Goal: Task Accomplishment & Management: Use online tool/utility

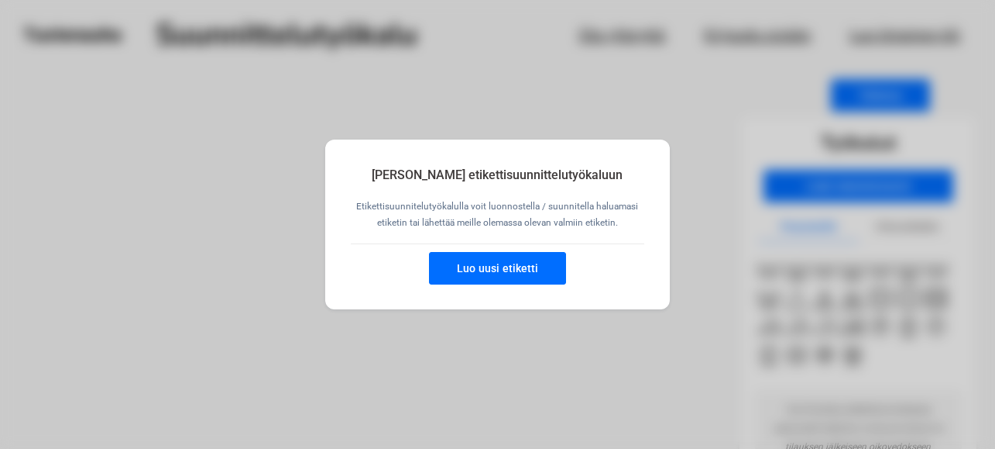
click at [495, 266] on button "Luo uusi etiketti" at bounding box center [497, 268] width 137 height 33
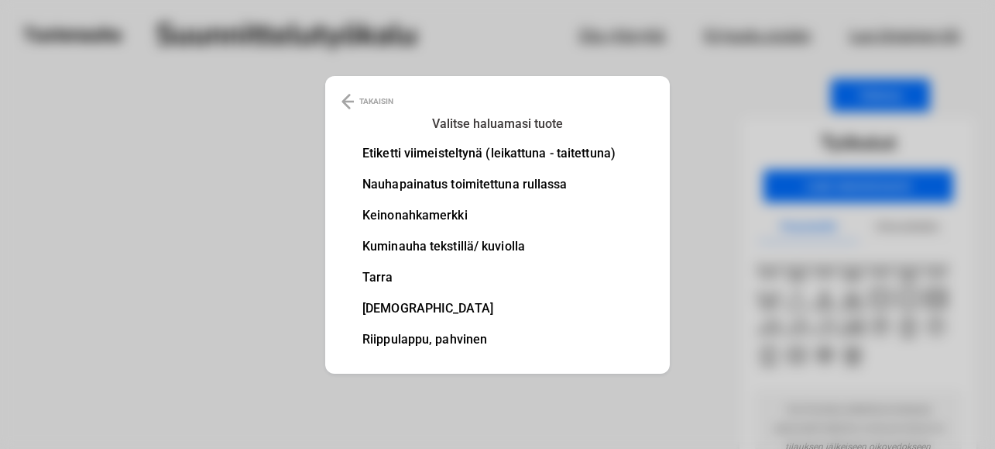
click at [375, 272] on li "Tarra" at bounding box center [489, 277] width 253 height 12
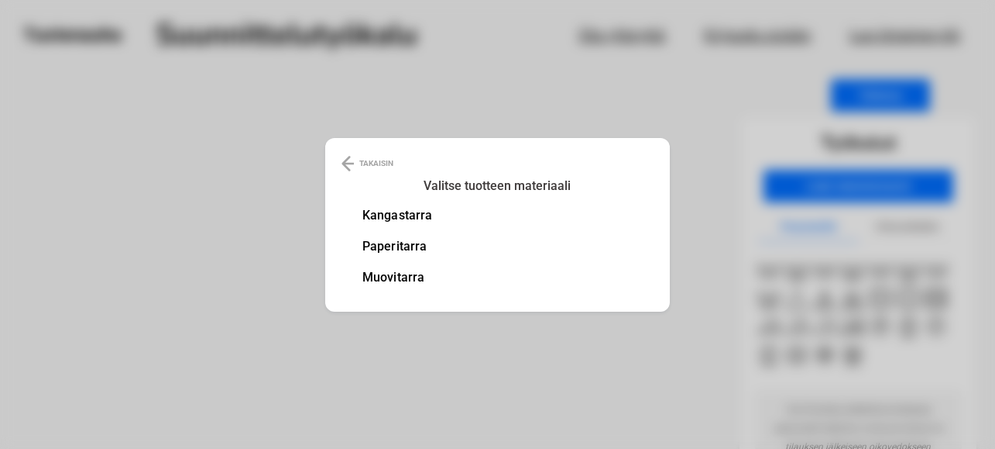
click at [387, 247] on li "Paperitarra" at bounding box center [398, 246] width 70 height 12
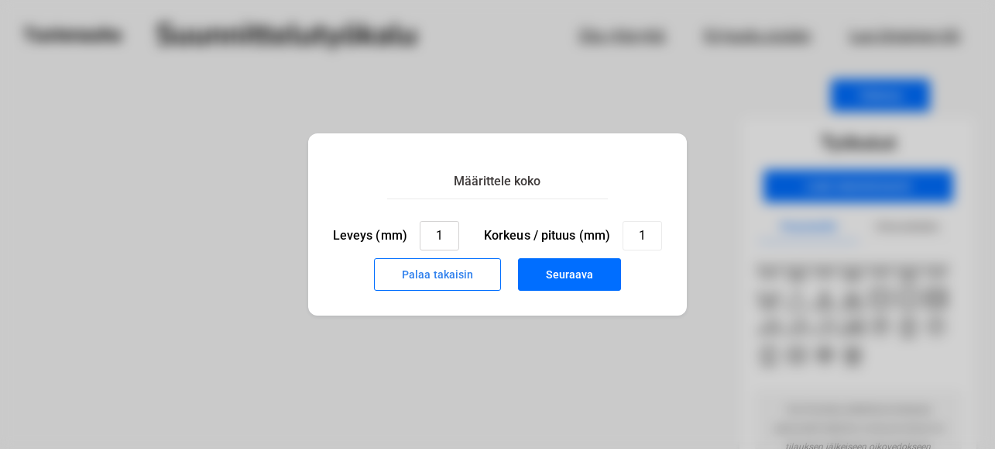
click at [445, 234] on input "1" at bounding box center [440, 235] width 40 height 29
type input "16"
click at [641, 239] on input "1" at bounding box center [643, 235] width 40 height 29
click at [442, 235] on input "16" at bounding box center [440, 235] width 40 height 29
click at [647, 231] on input "1" at bounding box center [643, 235] width 40 height 29
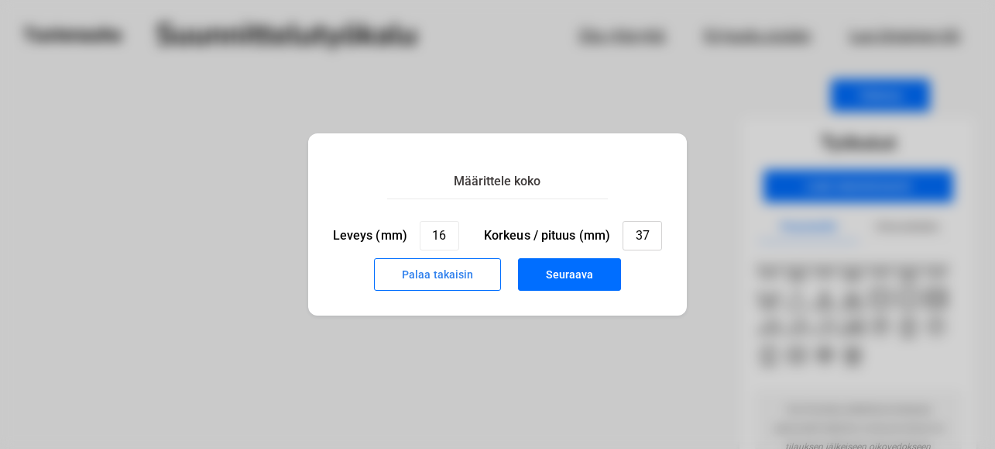
type input "37"
click at [572, 280] on button "Seuraava" at bounding box center [569, 274] width 103 height 33
type input "1"
click at [572, 280] on div "Palaa takaisin Seuraava" at bounding box center [498, 278] width 330 height 40
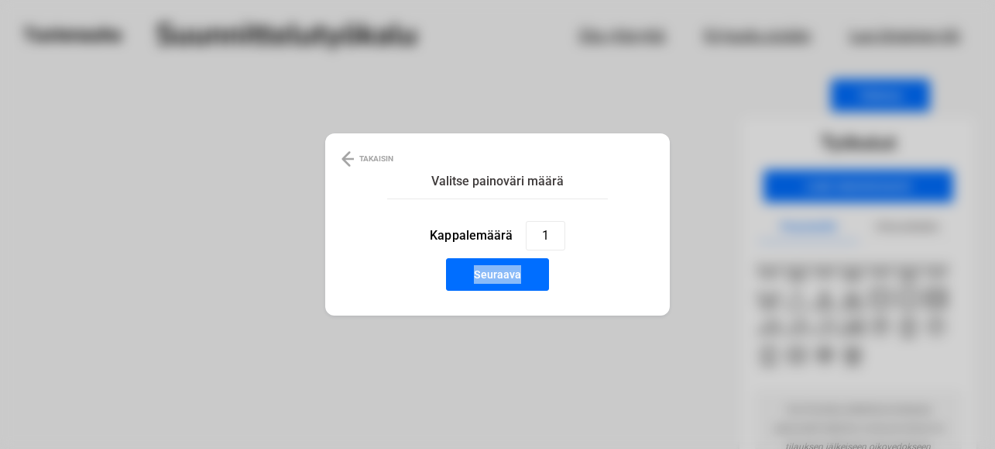
click at [494, 277] on button "Seuraava" at bounding box center [497, 274] width 103 height 33
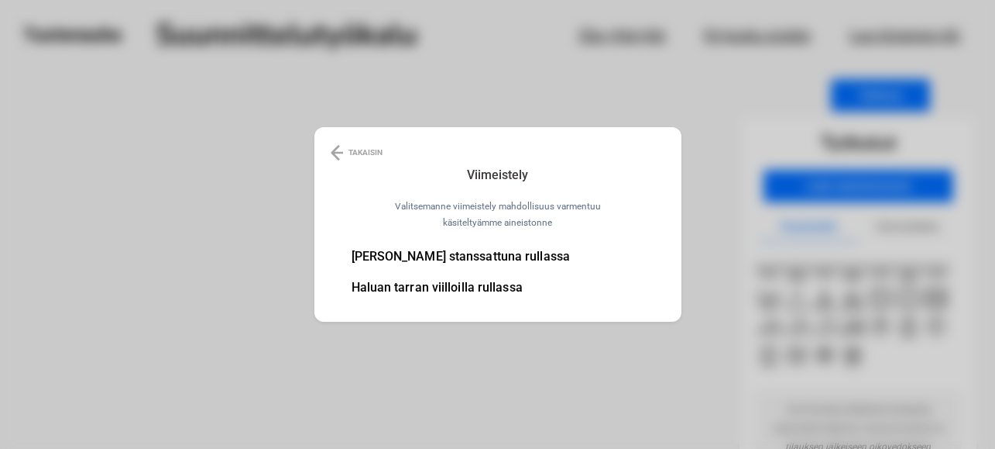
click at [422, 274] on ul "Haluan tarran stanssattuna rullassa Haluan tarran viilloilla rullassa" at bounding box center [461, 281] width 219 height 62
click at [425, 284] on li "Haluan tarran viilloilla rullassa" at bounding box center [461, 287] width 219 height 12
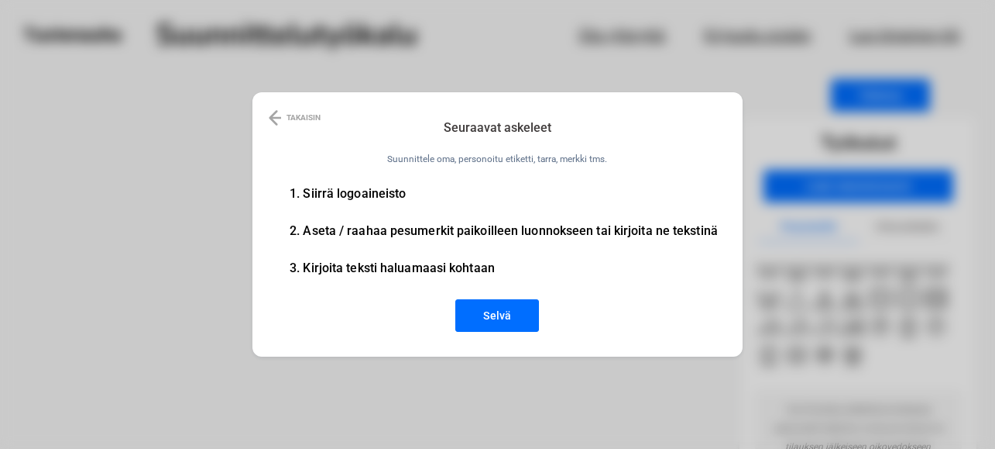
click at [346, 265] on li "3. Kirjoita teksti haluamaasi kohtaan" at bounding box center [504, 268] width 428 height 12
click at [486, 313] on button "Selvä" at bounding box center [497, 315] width 84 height 33
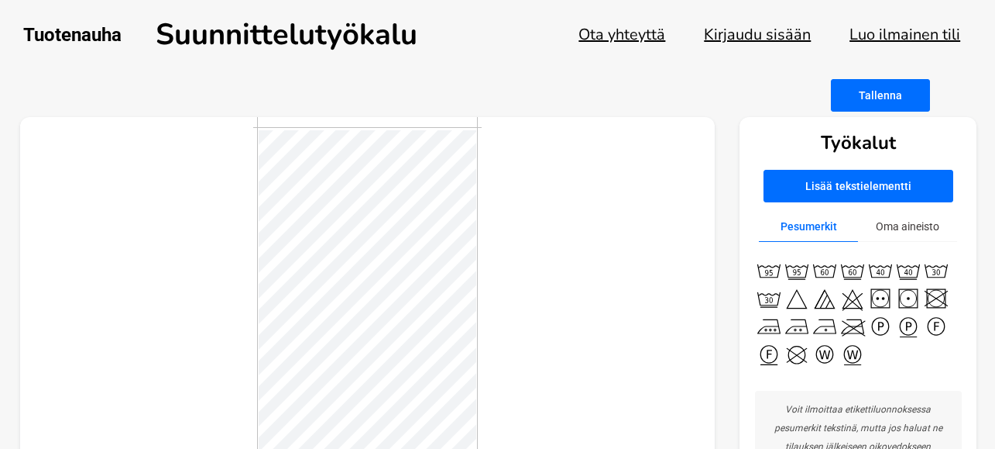
click at [824, 187] on button "Lisää tekstielementti" at bounding box center [859, 186] width 190 height 33
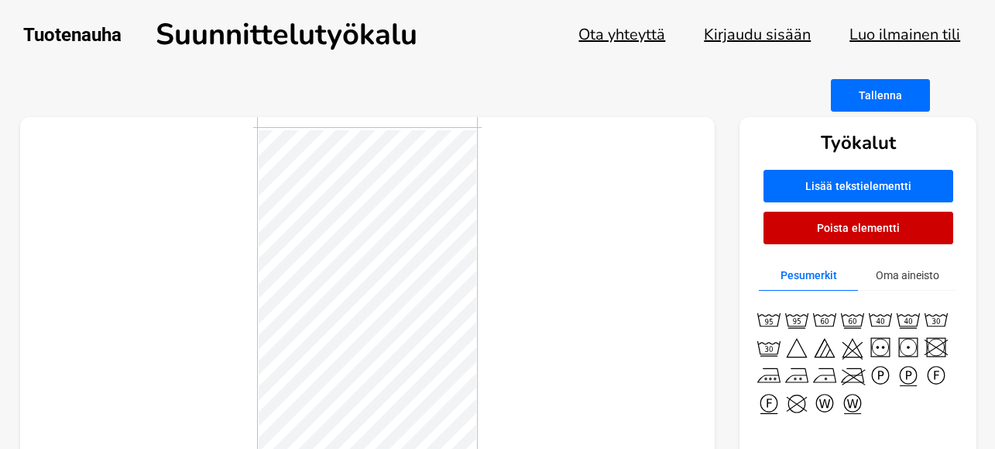
scroll to position [2, 2]
type textarea "T"
type textarea "Käsityökeskus"
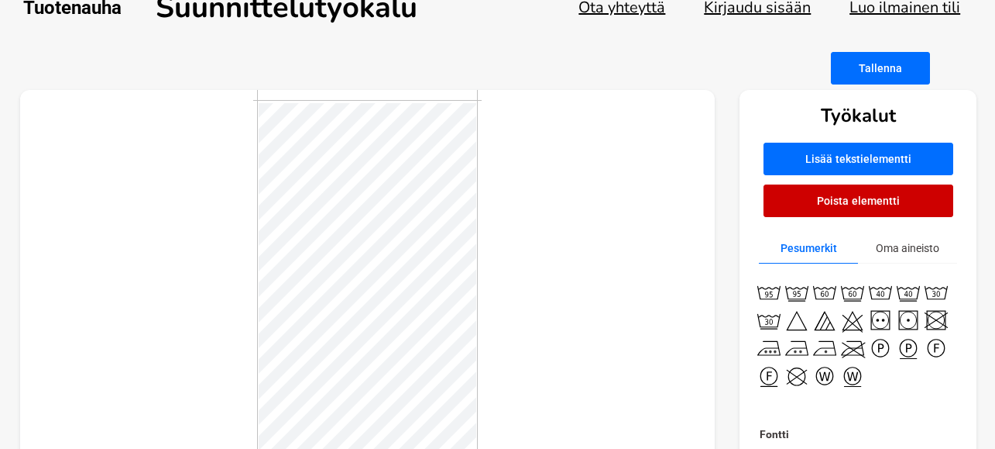
scroll to position [0, 0]
